Goal: Information Seeking & Learning: Learn about a topic

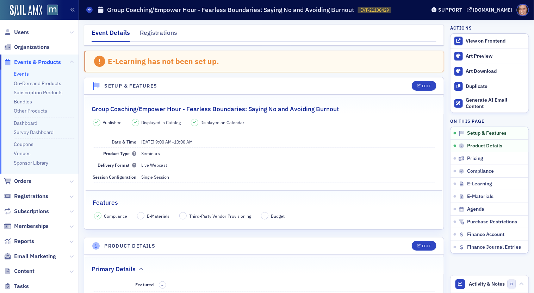
scroll to position [333, 0]
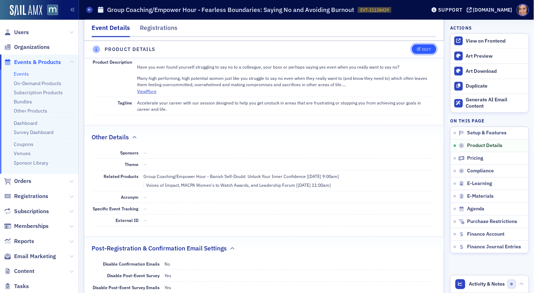
click at [429, 45] on button "Edit" at bounding box center [424, 49] width 24 height 10
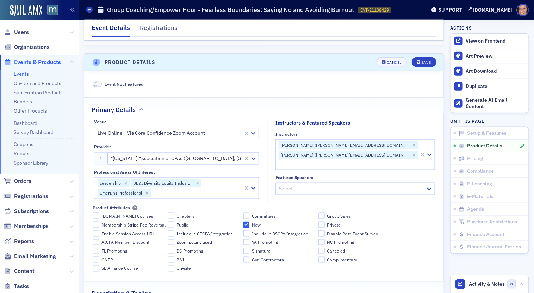
scroll to position [0, 0]
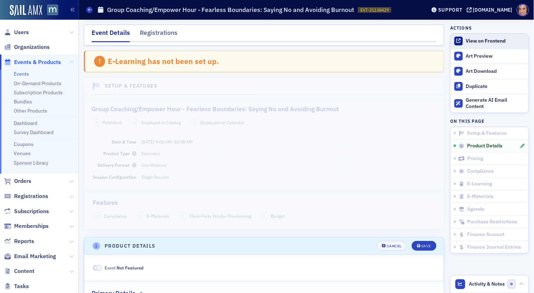
click at [477, 43] on div "View on Frontend" at bounding box center [495, 41] width 59 height 6
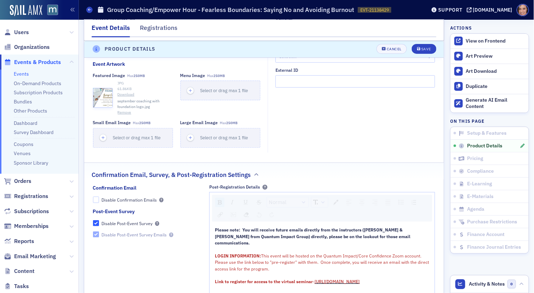
scroll to position [922, 0]
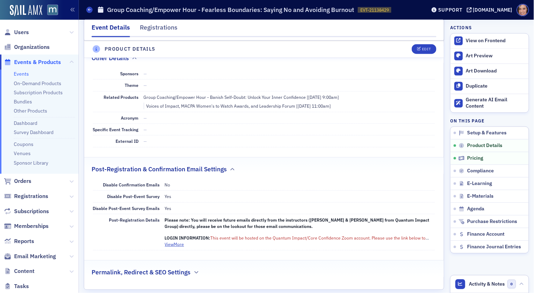
scroll to position [536, 0]
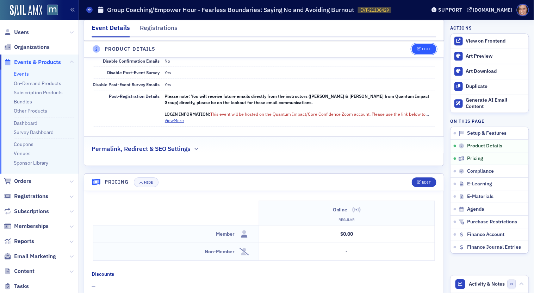
click at [428, 49] on div "Edit" at bounding box center [426, 50] width 9 height 4
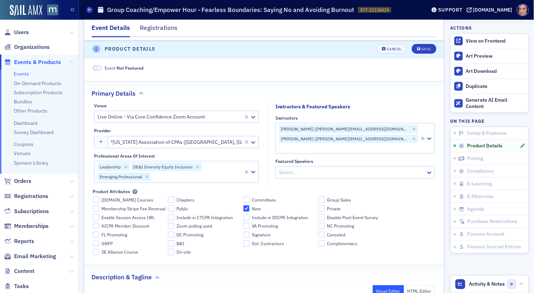
scroll to position [0, 0]
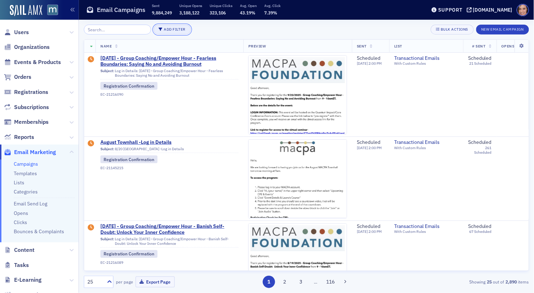
click at [169, 26] on button "Add Filter" at bounding box center [172, 30] width 37 height 10
click at [191, 36] on button "Date Sent" at bounding box center [200, 33] width 36 height 12
select select "7"
select select "2025"
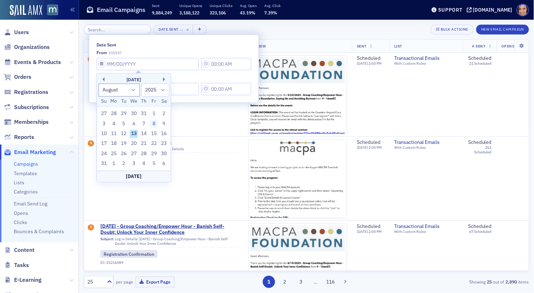
click at [155, 124] on div "8" at bounding box center [154, 124] width 8 height 8
type input "[DATE]"
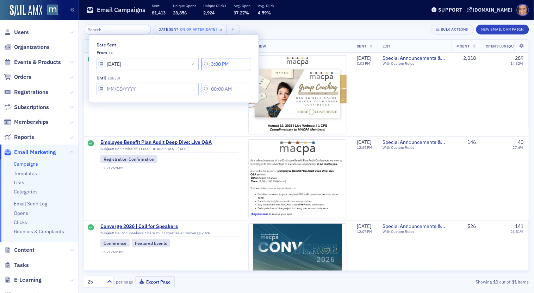
click at [203, 67] on input "3:00 PM" at bounding box center [226, 64] width 50 height 12
click at [245, 65] on div at bounding box center [243, 64] width 13 height 9
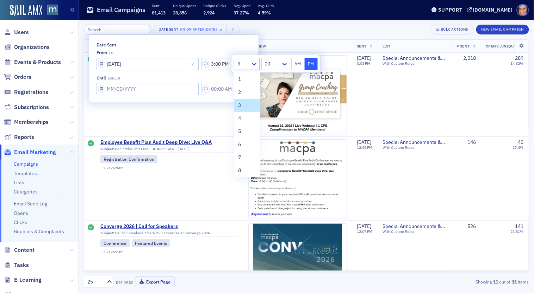
click at [297, 64] on button "AM" at bounding box center [297, 64] width 13 height 12
type input "3:00 AM"
click at [149, 70] on input "Date Sent" at bounding box center [148, 64] width 102 height 12
select select "7"
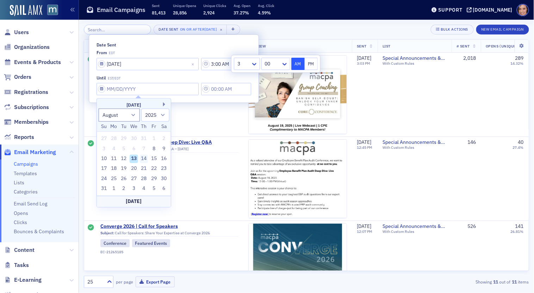
click at [143, 159] on div "14" at bounding box center [143, 159] width 8 height 8
type input "[DATE]"
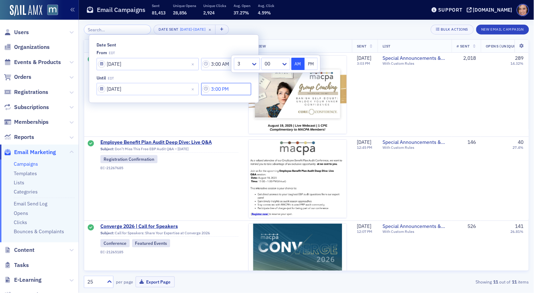
click at [201, 70] on input "3:00 PM" at bounding box center [226, 64] width 50 height 12
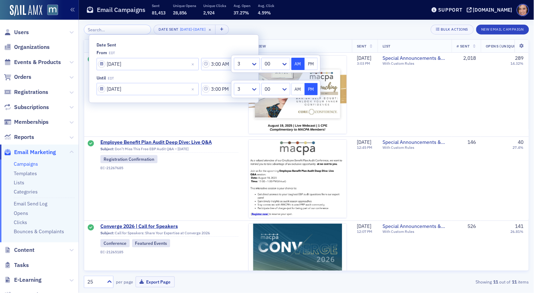
click at [249, 68] on div at bounding box center [243, 64] width 13 height 9
click at [241, 183] on span "11" at bounding box center [241, 181] width 6 height 7
type input "11:00 PM"
click at [342, 19] on header "Email Campaigns Sent 81,413 Unique Opens 28,856 Unique Clicks 2,924 Avg. Open 3…" at bounding box center [306, 10] width 455 height 20
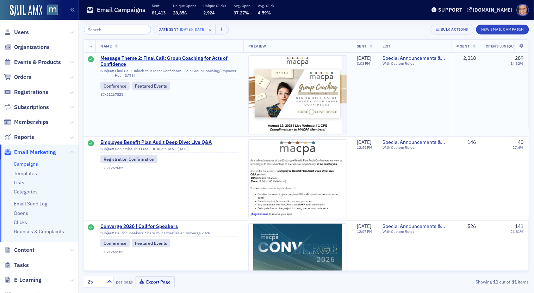
click at [166, 57] on span "Message Theme 2: Final Call: Group Coaching for Acts of Confidence" at bounding box center [169, 61] width 138 height 12
click at [195, 141] on span "Employee Benefit Plan Audit Deep Dive: Live Q&A" at bounding box center [169, 142] width 138 height 6
click at [151, 227] on span "Converge 2026 | Call for Speakers" at bounding box center [169, 227] width 138 height 6
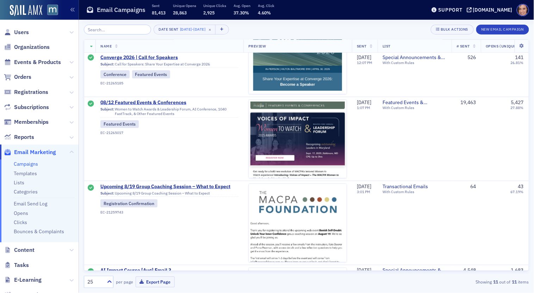
scroll to position [210, 0]
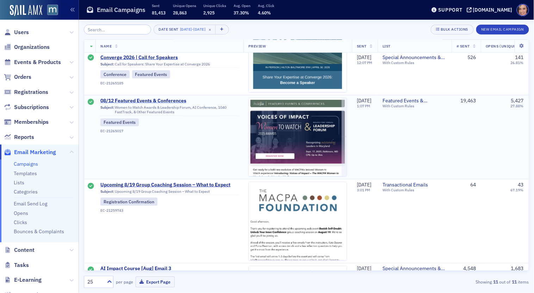
click at [161, 101] on span "08/12 Featured Events & Conferences" at bounding box center [169, 101] width 138 height 6
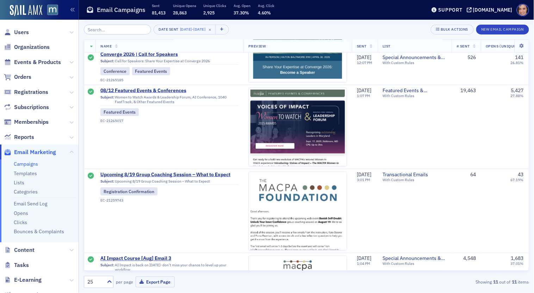
scroll to position [221, 0]
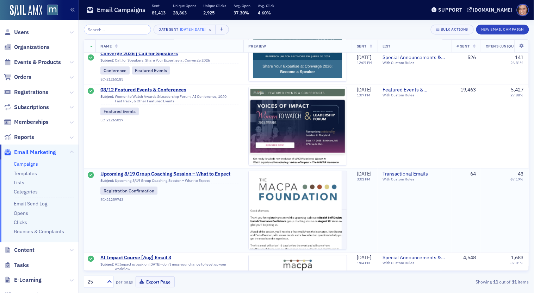
click at [175, 172] on span "Upcoming 8/19 Group Coaching Session – What to Expect" at bounding box center [169, 174] width 138 height 6
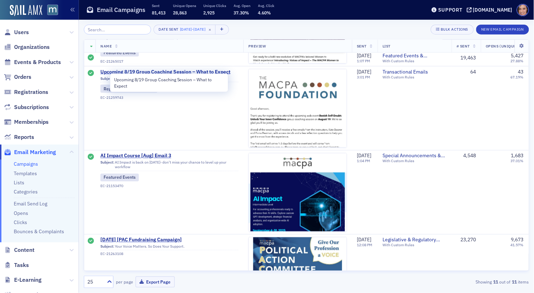
scroll to position [323, 0]
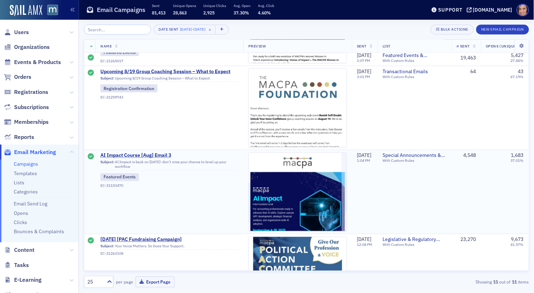
click at [164, 154] on span "AI Impact Course [Aug] Email 3" at bounding box center [169, 156] width 138 height 6
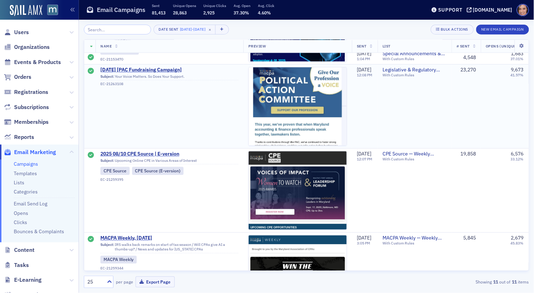
scroll to position [497, 0]
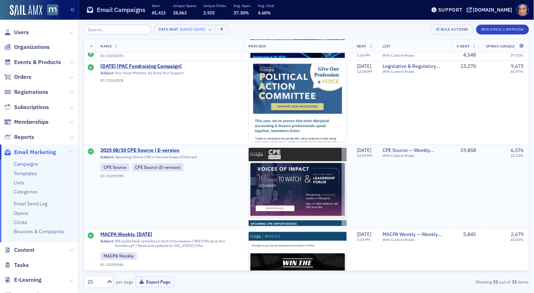
click at [169, 150] on span "2025 08/10 CPE Source | E-version" at bounding box center [169, 151] width 138 height 6
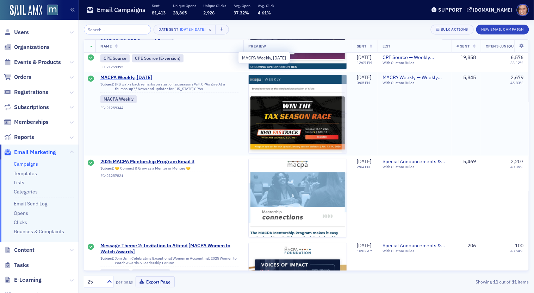
scroll to position [625, 0]
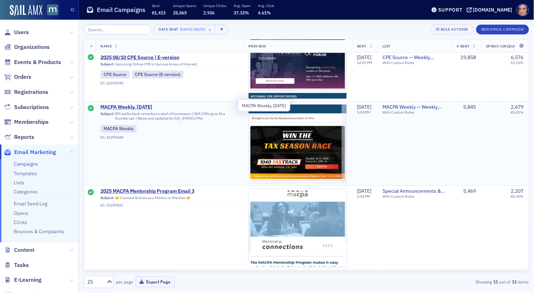
click at [136, 106] on span "MACPA Weekly, [DATE]" at bounding box center [169, 107] width 138 height 6
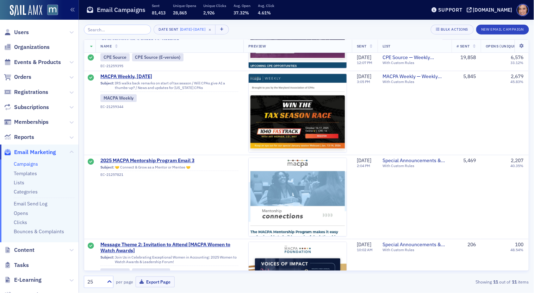
scroll to position [705, 0]
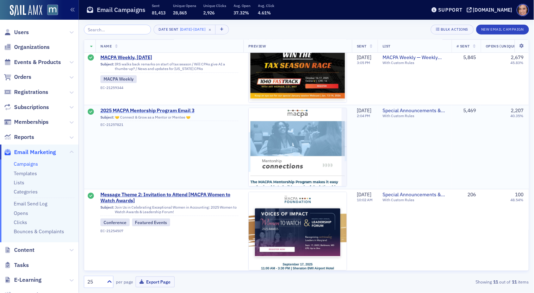
click at [159, 109] on span "2025 MACPA Mentorship Program Email 3" at bounding box center [169, 111] width 138 height 6
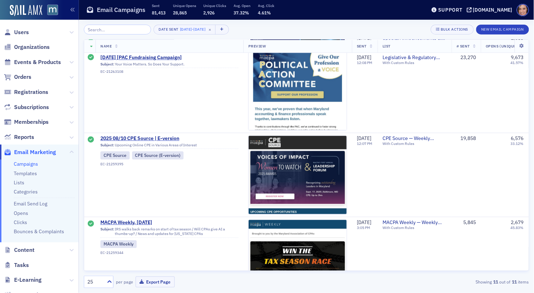
scroll to position [705, 0]
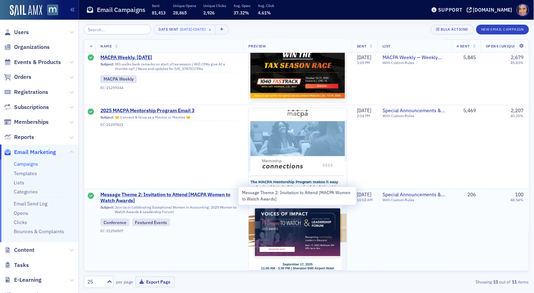
click at [146, 193] on span "Message Theme 2: Invitation to Attend [MACPA Women to Watch Awards]" at bounding box center [169, 198] width 138 height 12
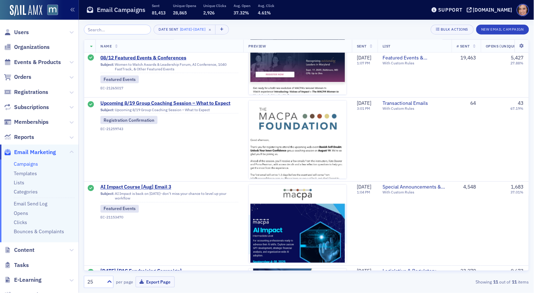
scroll to position [289, 0]
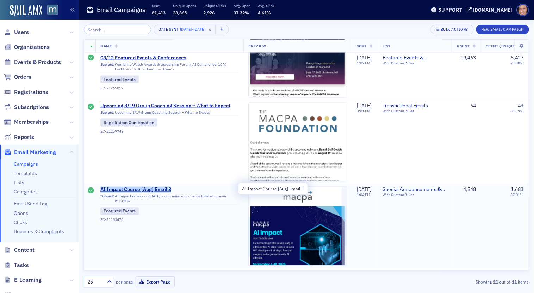
drag, startPoint x: 115, startPoint y: 189, endPoint x: 186, endPoint y: 190, distance: 70.8
click at [186, 190] on td "AI Impact Course [Aug] Email 3 Subject: AI Impact is back on [DATE]- don't miss…" at bounding box center [169, 226] width 148 height 84
copy span "AI Impact Course [Aug] Email 3"
click at [161, 193] on span "Subject: AI Impact is back on [DATE]- don't miss your chance to level up your w…" at bounding box center [169, 208] width 138 height 30
click at [161, 189] on span "AI Impact Course [Aug] Email 3" at bounding box center [169, 190] width 138 height 6
